Goal: Information Seeking & Learning: Learn about a topic

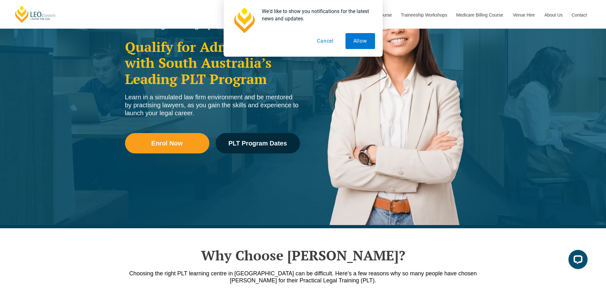
click at [324, 40] on button "Cancel" at bounding box center [325, 41] width 33 height 16
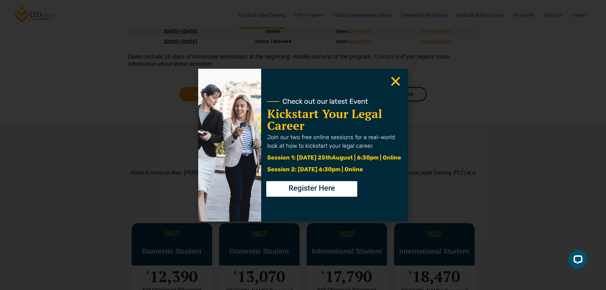
scroll to position [1017, 0]
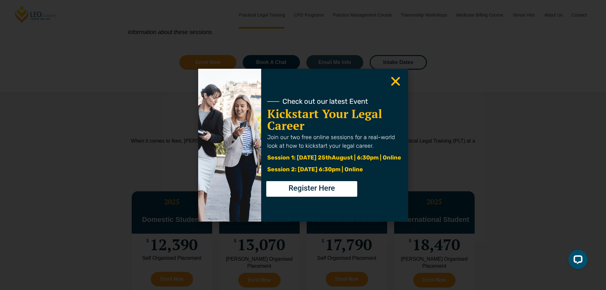
click at [393, 81] on icon "Close" at bounding box center [395, 81] width 12 height 12
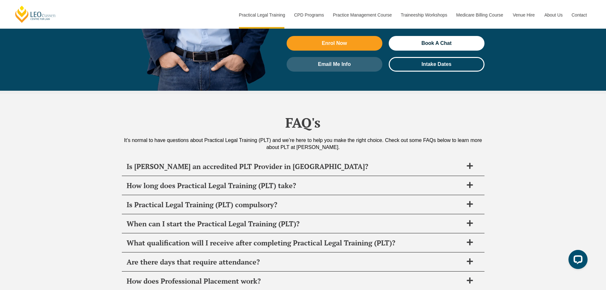
scroll to position [2991, 0]
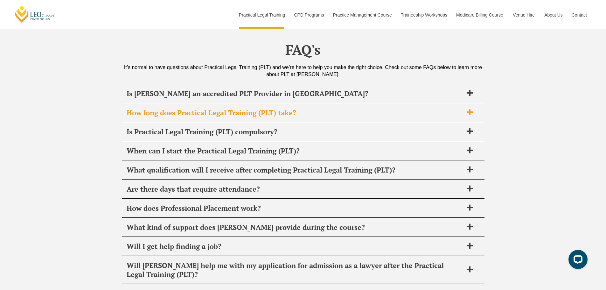
click at [464, 108] on span at bounding box center [469, 112] width 13 height 8
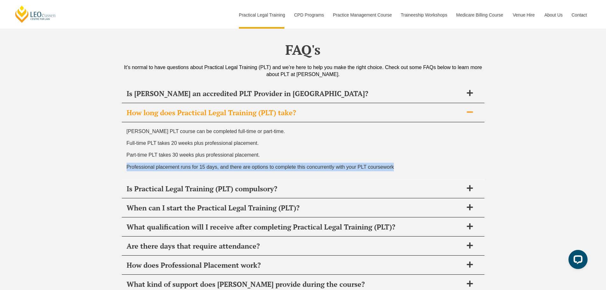
drag, startPoint x: 126, startPoint y: 130, endPoint x: 414, endPoint y: 137, distance: 288.7
click at [414, 137] on div "[PERSON_NAME] PLT course can be completed full-time or part-time. Full-time PLT…" at bounding box center [303, 150] width 362 height 57
click at [413, 137] on div "[PERSON_NAME] PLT course can be completed full-time or part-time. Full-time PLT…" at bounding box center [303, 150] width 362 height 57
drag, startPoint x: 127, startPoint y: 132, endPoint x: 419, endPoint y: 132, distance: 291.8
click at [419, 162] on p "Professional placement runs for 15 days, and there are options to complete this…" at bounding box center [303, 166] width 353 height 9
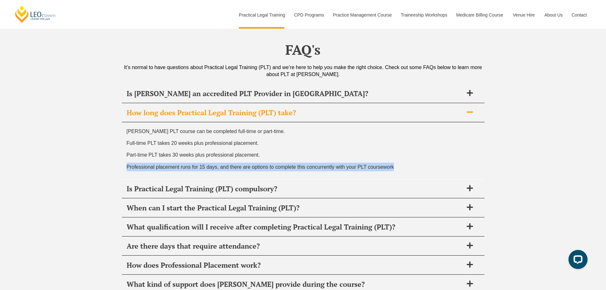
click at [419, 162] on p "Professional placement runs for 15 days, and there are options to complete this…" at bounding box center [303, 166] width 353 height 9
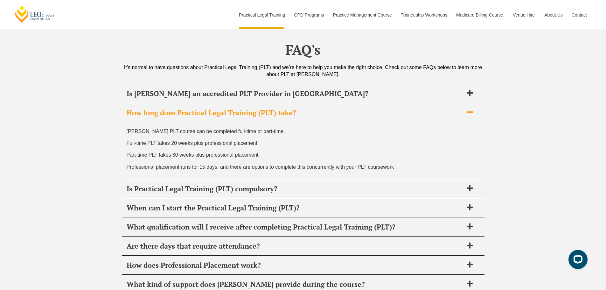
click at [471, 108] on icon at bounding box center [469, 111] width 7 height 7
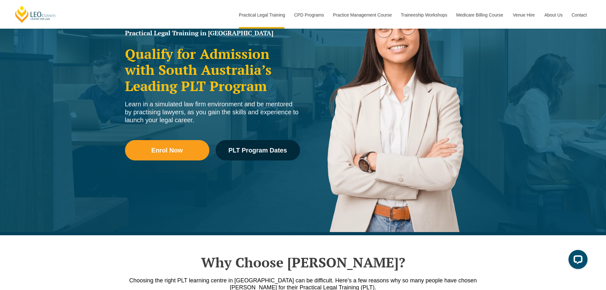
scroll to position [0, 0]
